Goal: Task Accomplishment & Management: Complete application form

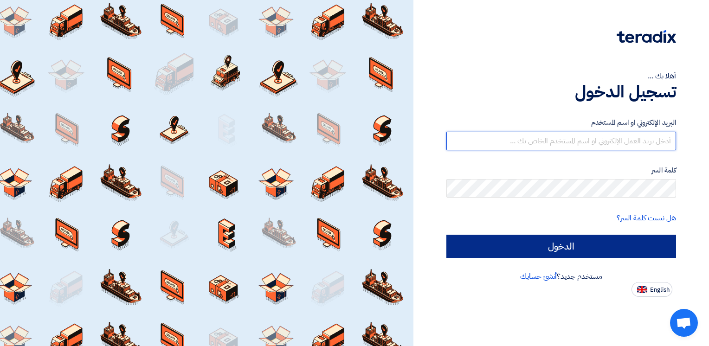
type input "[EMAIL_ADDRESS][DOMAIN_NAME]"
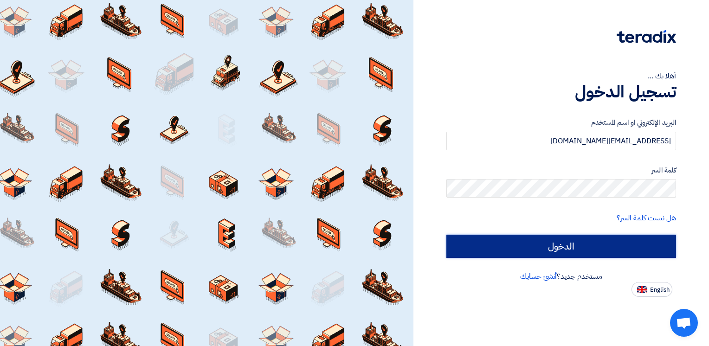
click at [556, 248] on input "الدخول" at bounding box center [561, 246] width 230 height 23
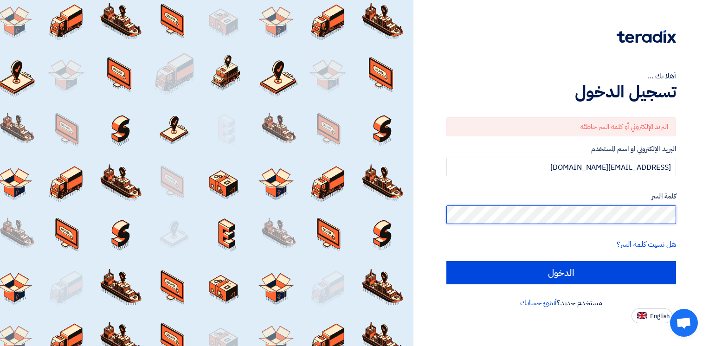
click at [446, 261] on input "الدخول" at bounding box center [561, 272] width 230 height 23
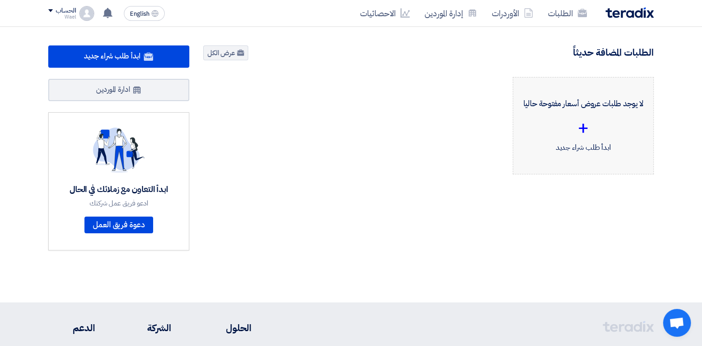
click at [583, 123] on div "+" at bounding box center [582, 128] width 125 height 28
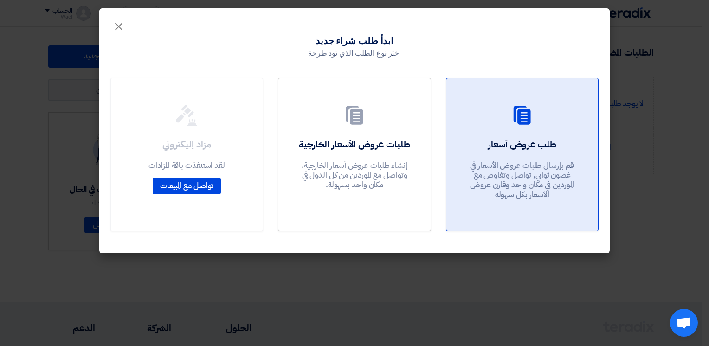
click at [530, 140] on h2 "طلب عروض أسعار" at bounding box center [522, 144] width 68 height 13
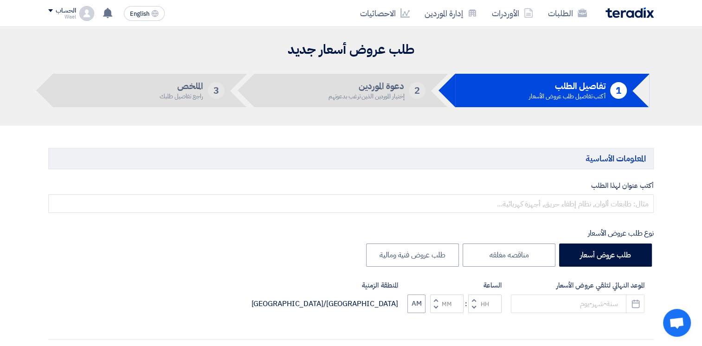
click at [359, 98] on div "إختيار الموردين الذين ترغب بدعوتهم" at bounding box center [366, 96] width 76 height 6
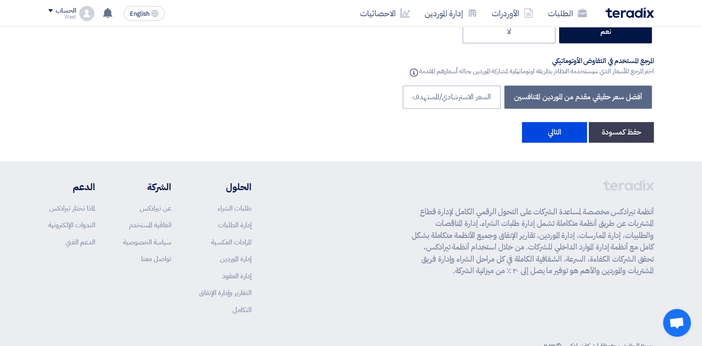
scroll to position [1600, 0]
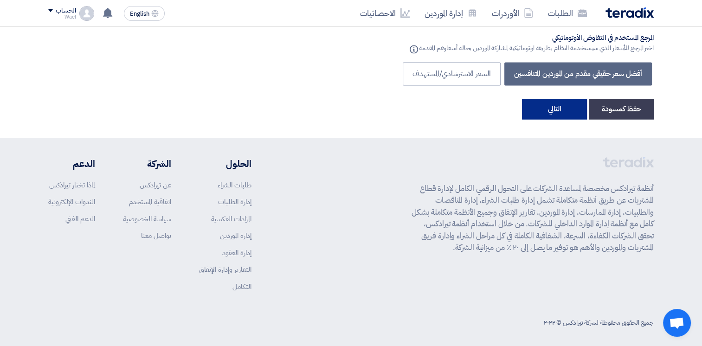
click at [547, 99] on button "التالي" at bounding box center [554, 109] width 65 height 20
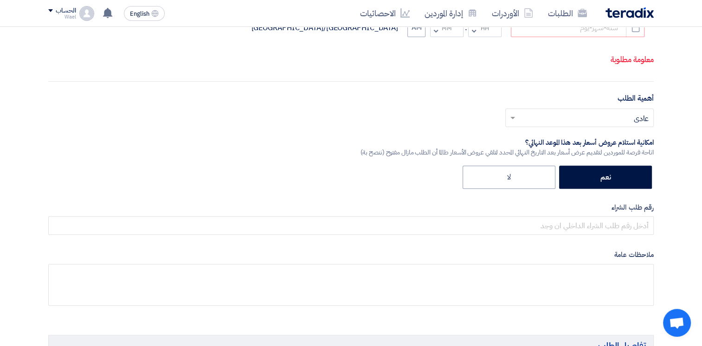
scroll to position [0, 0]
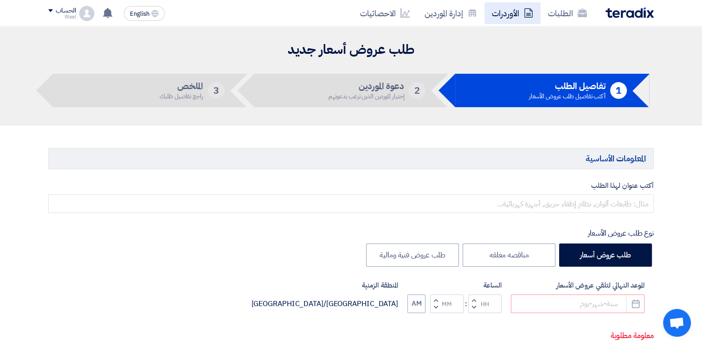
click at [502, 15] on link "الأوردرات" at bounding box center [512, 13] width 56 height 22
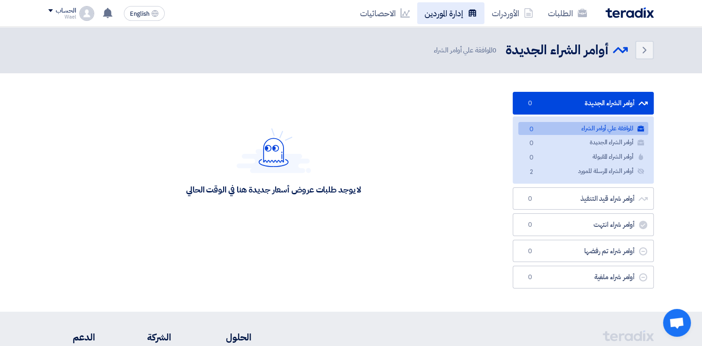
click at [434, 14] on link "إدارة الموردين" at bounding box center [450, 13] width 67 height 22
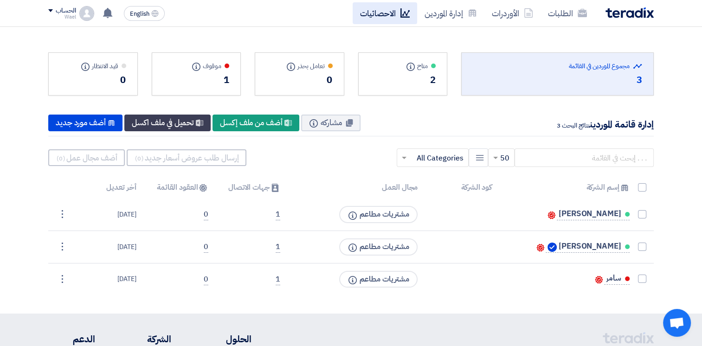
click at [375, 15] on link "الاحصائيات" at bounding box center [385, 13] width 64 height 22
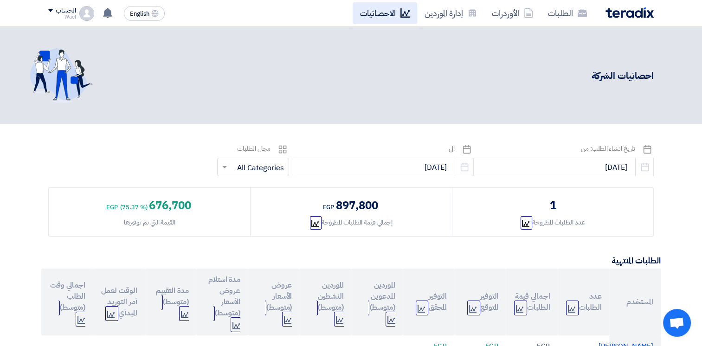
click at [371, 10] on link "الاحصائيات" at bounding box center [385, 13] width 64 height 22
click at [460, 17] on link "إدارة الموردين" at bounding box center [450, 13] width 67 height 22
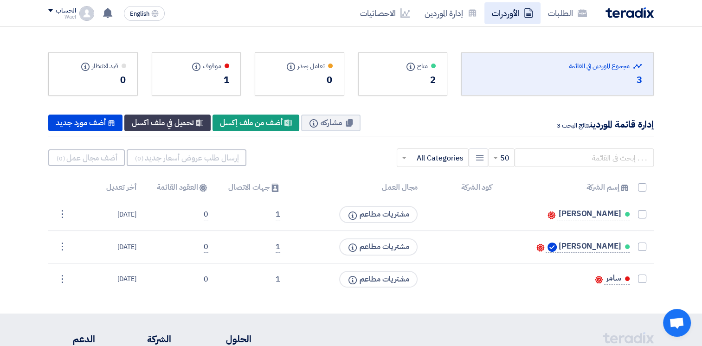
click at [510, 10] on link "الأوردرات" at bounding box center [512, 13] width 56 height 22
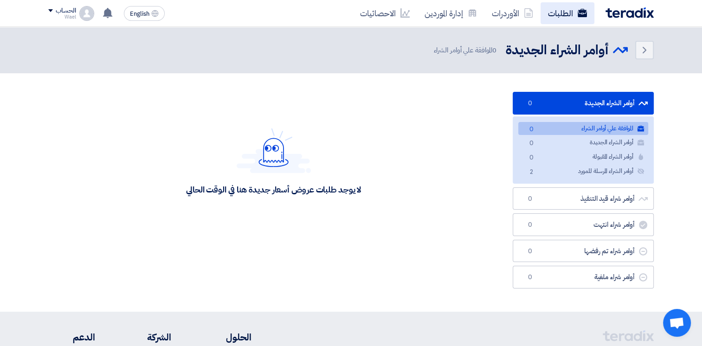
click at [571, 17] on link "الطلبات" at bounding box center [567, 13] width 54 height 22
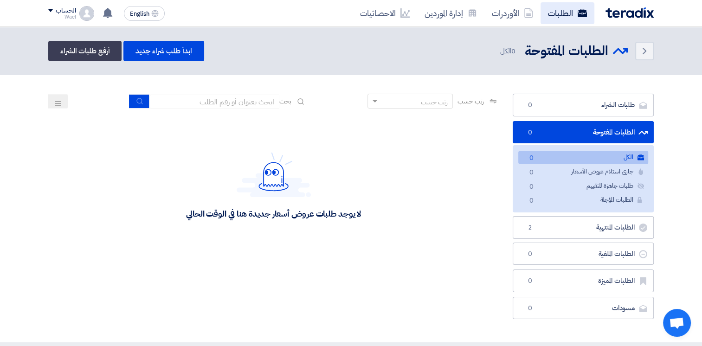
click at [560, 12] on link "الطلبات" at bounding box center [567, 13] width 54 height 22
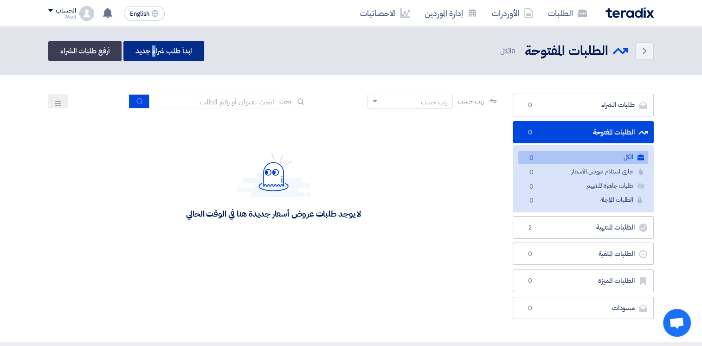
click at [154, 51] on link "ابدأ طلب شراء جديد" at bounding box center [163, 51] width 80 height 20
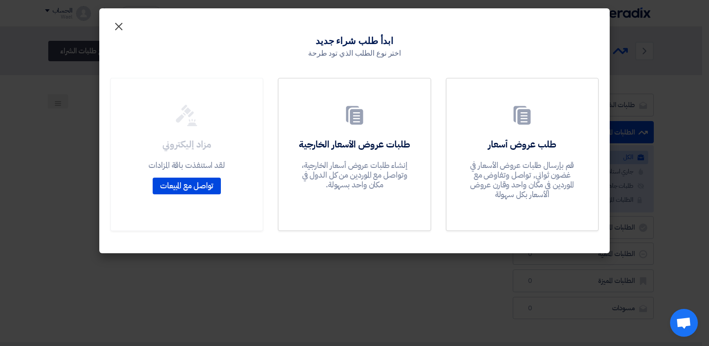
click at [120, 27] on span "×" at bounding box center [118, 26] width 11 height 28
